Goal: Task Accomplishment & Management: Manage account settings

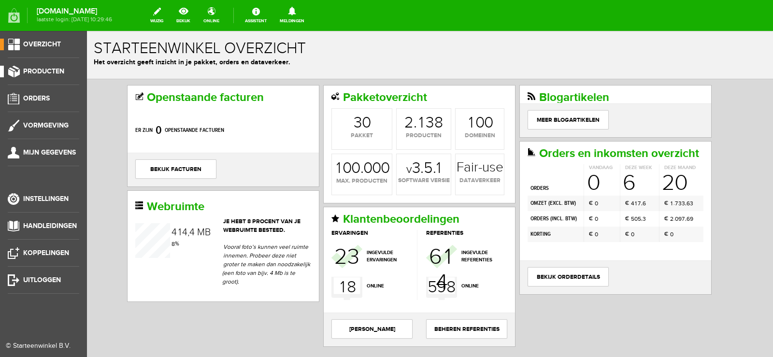
click at [51, 69] on span "Producten" at bounding box center [43, 71] width 41 height 8
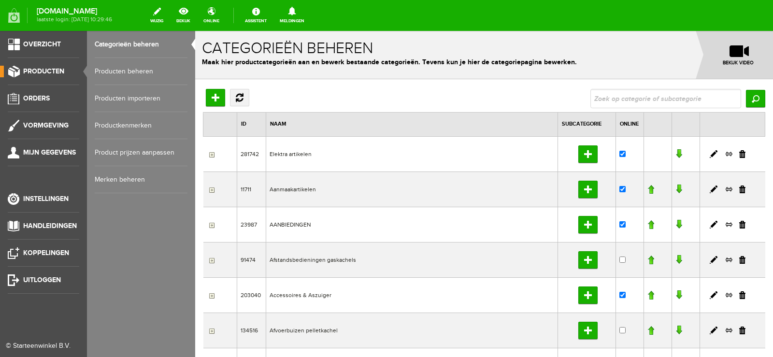
click at [123, 71] on link "Producten beheren" at bounding box center [141, 71] width 93 height 27
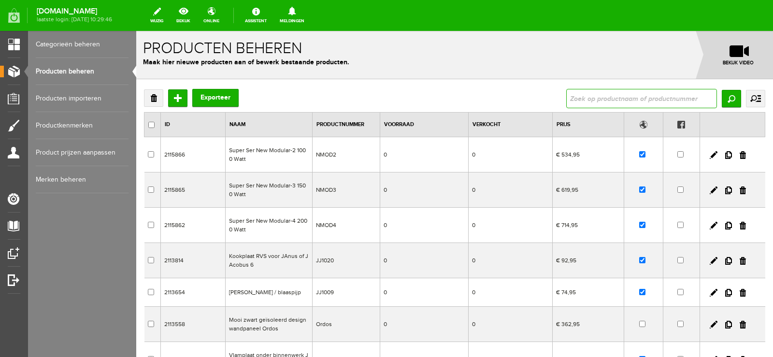
click at [583, 100] on input "text" at bounding box center [642, 98] width 151 height 19
type input "101"
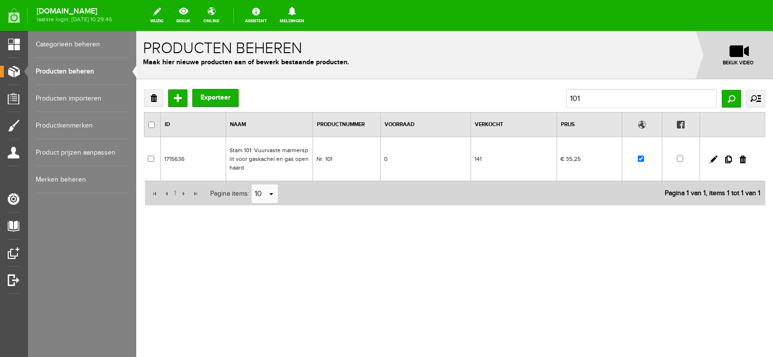
drag, startPoint x: 457, startPoint y: 157, endPoint x: 592, endPoint y: 188, distance: 138.8
click at [457, 157] on td "0" at bounding box center [426, 159] width 90 height 44
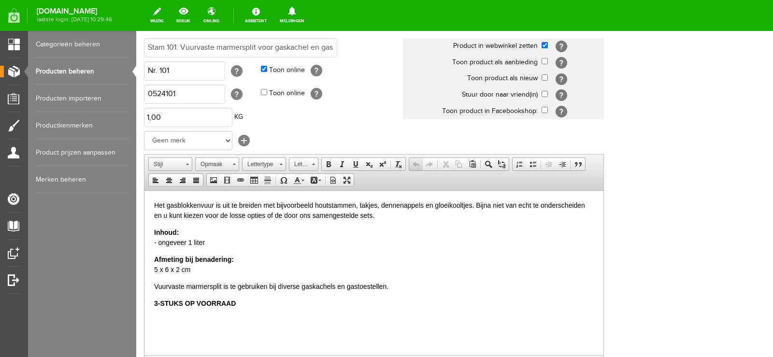
scroll to position [145, 0]
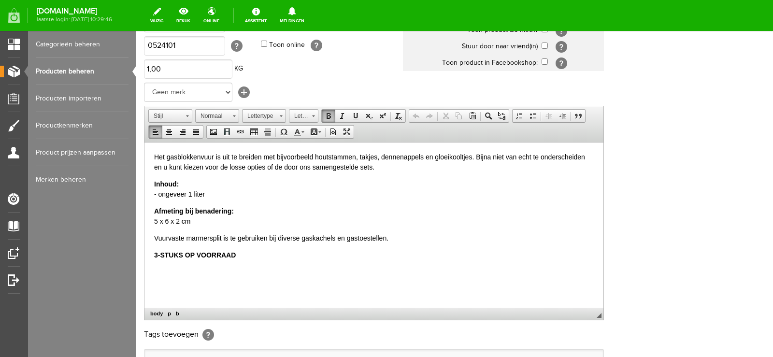
click at [153, 253] on html "Het gasblokkenvuur is uit te breiden met bijvoorbeeld houtstammen, takjes, denn…" at bounding box center [374, 206] width 459 height 128
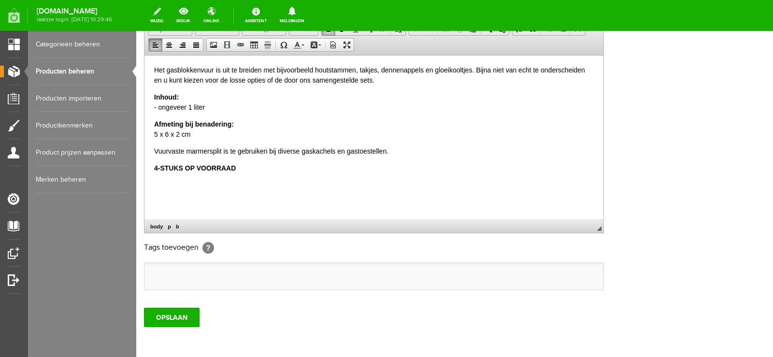
scroll to position [242, 0]
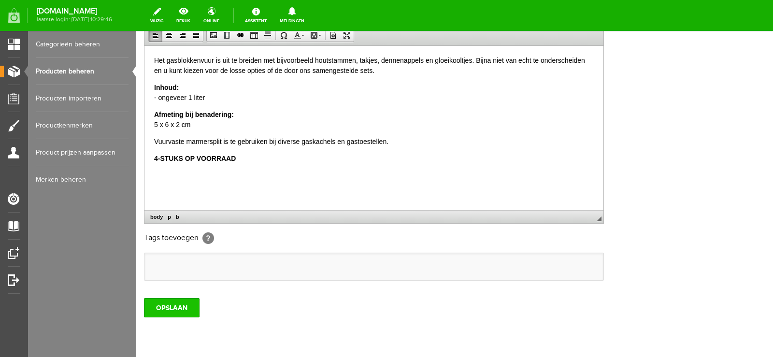
click at [168, 307] on input "OPSLAAN" at bounding box center [172, 307] width 56 height 19
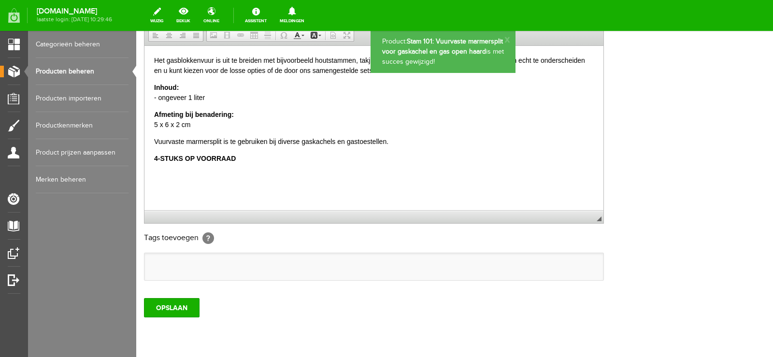
scroll to position [0, 0]
click at [181, 306] on input "OPSLAAN" at bounding box center [172, 307] width 56 height 19
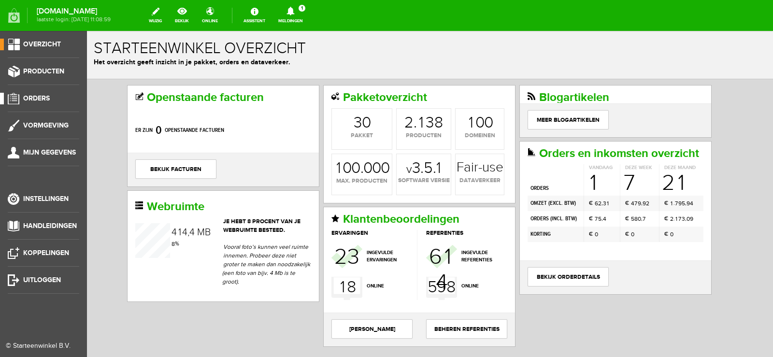
click at [42, 98] on span "Orders" at bounding box center [36, 98] width 27 height 8
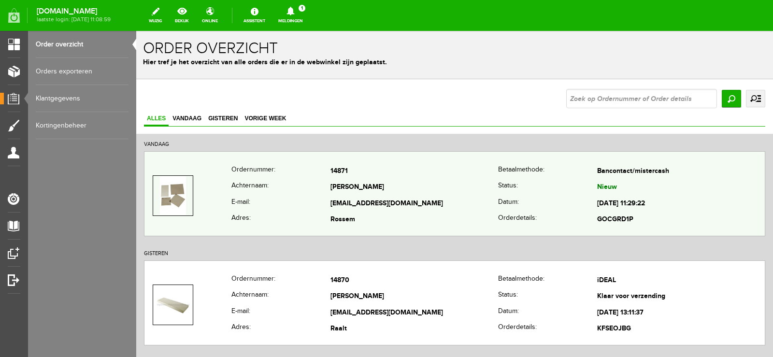
click at [367, 189] on td "De Busser" at bounding box center [415, 188] width 168 height 16
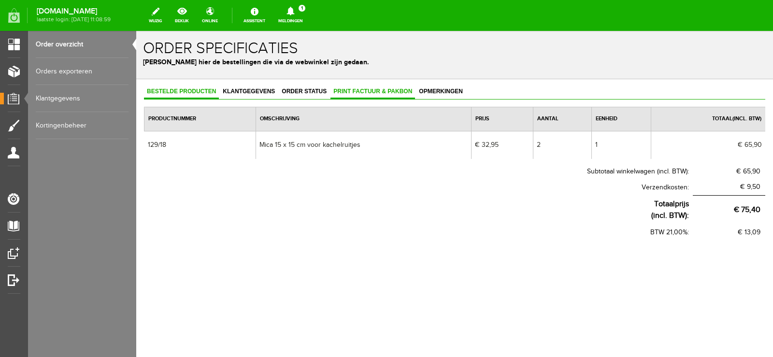
click at [363, 90] on span "Print factuur & pakbon" at bounding box center [373, 91] width 85 height 7
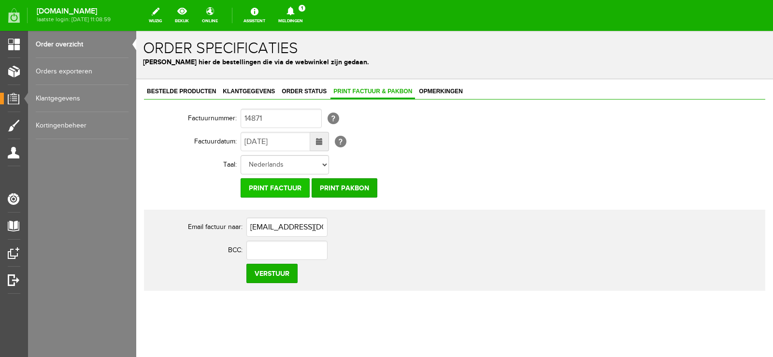
click at [282, 191] on input "Print factuur" at bounding box center [275, 187] width 69 height 19
click at [352, 189] on input "Print pakbon" at bounding box center [345, 187] width 66 height 19
click at [294, 8] on icon at bounding box center [291, 11] width 8 height 9
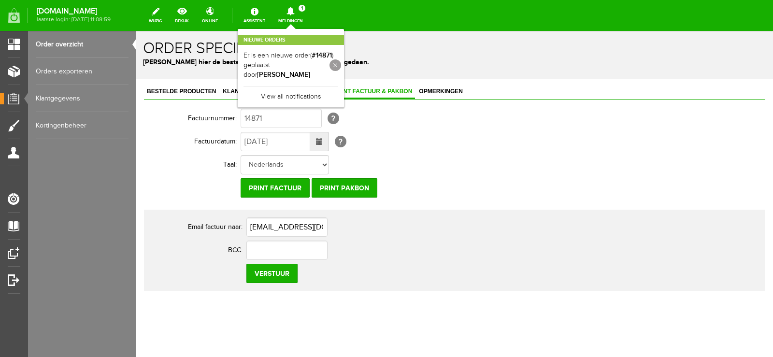
click at [341, 59] on link at bounding box center [336, 65] width 12 height 12
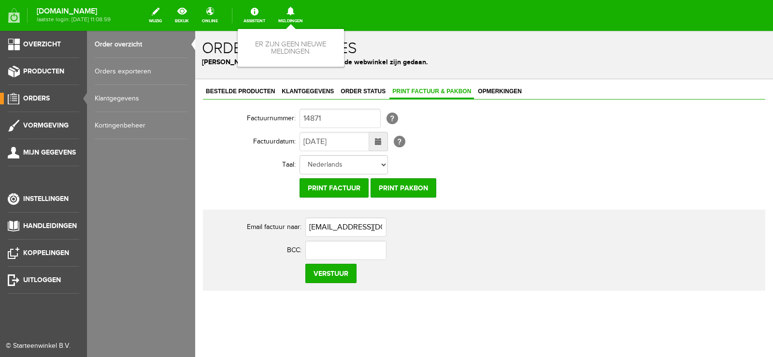
click at [40, 97] on span "Orders" at bounding box center [36, 98] width 27 height 8
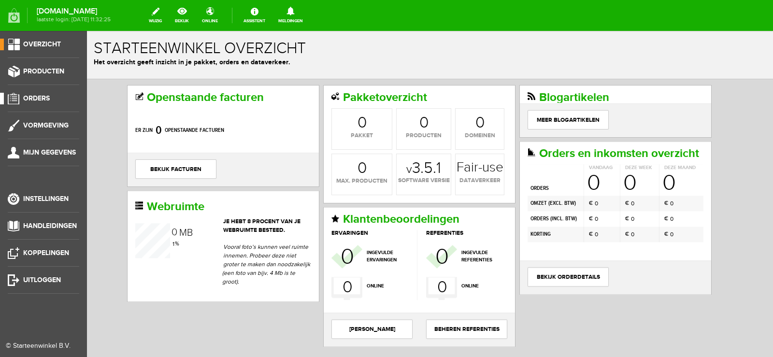
click at [42, 96] on span "Orders" at bounding box center [36, 98] width 27 height 8
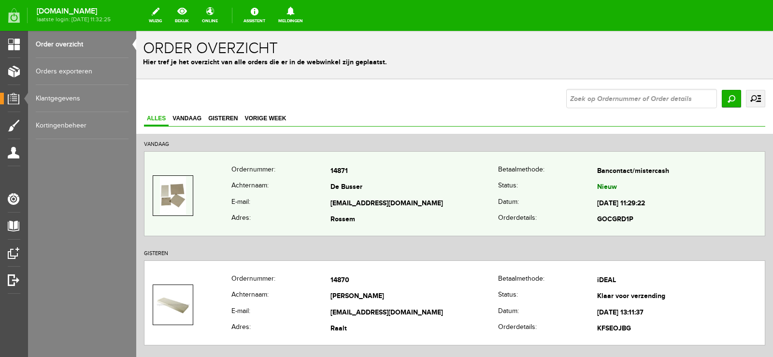
click at [460, 190] on td "De Busser" at bounding box center [415, 188] width 168 height 16
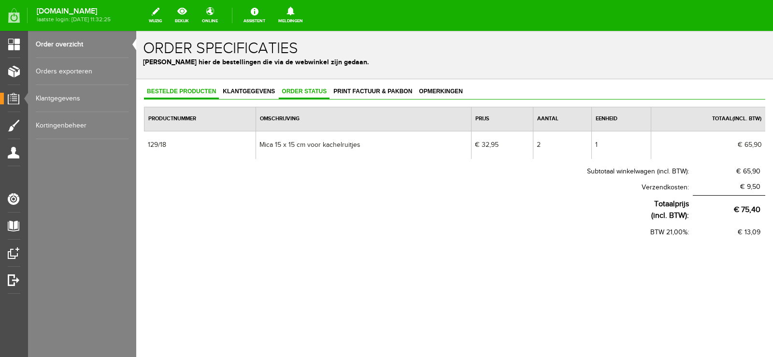
click at [297, 91] on span "Order status" at bounding box center [304, 91] width 51 height 7
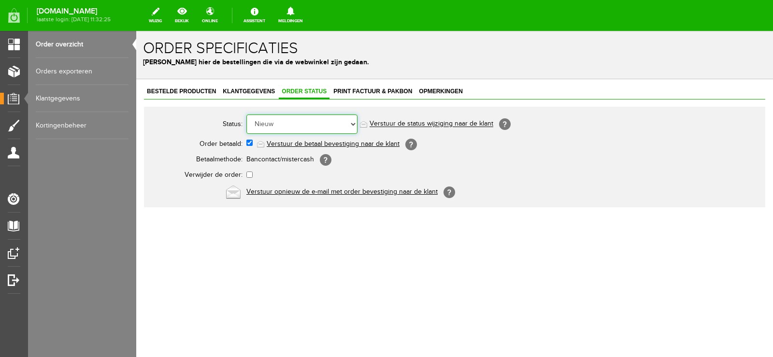
click at [354, 123] on select "Order niet afgerond Nieuw Order in behandeling Wacht op leverancier Wacht op be…" at bounding box center [302, 124] width 111 height 19
select select "14"
click at [247, 115] on select "Order niet afgerond Nieuw Order in behandeling Wacht op leverancier Wacht op be…" at bounding box center [302, 124] width 111 height 19
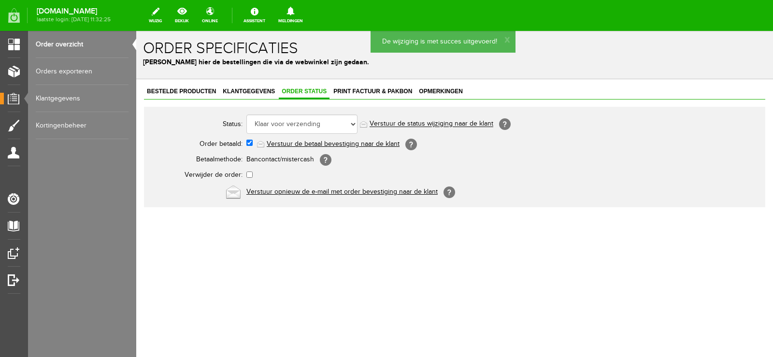
click at [442, 121] on link "Verstuur de status wijziging naar de klant" at bounding box center [432, 124] width 124 height 8
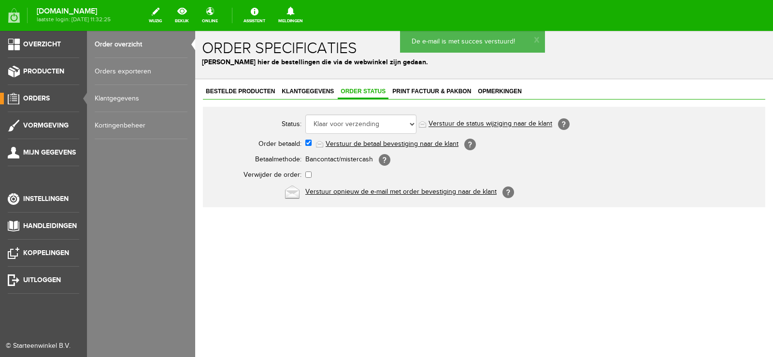
click at [38, 95] on span "Orders" at bounding box center [36, 98] width 27 height 8
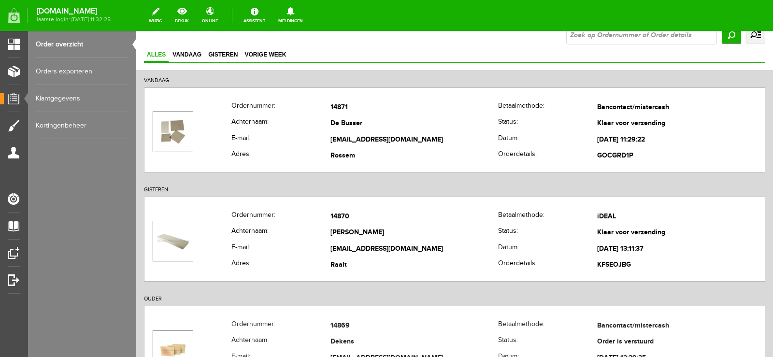
scroll to position [48, 0]
